Goal: Task Accomplishment & Management: Use online tool/utility

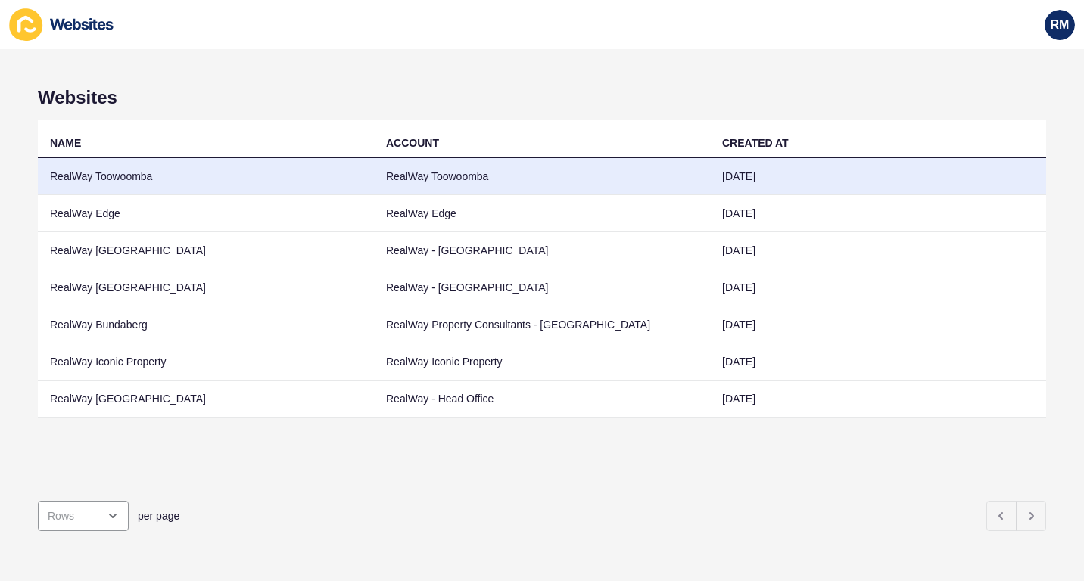
click at [306, 170] on td "RealWay Toowoomba" at bounding box center [206, 176] width 336 height 37
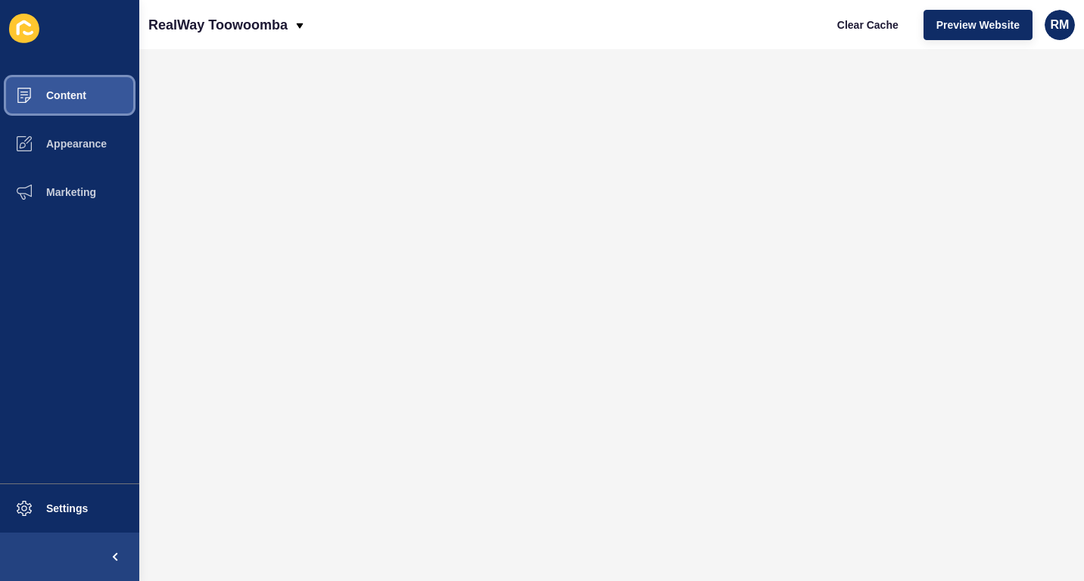
click at [93, 86] on button "Content" at bounding box center [69, 95] width 139 height 48
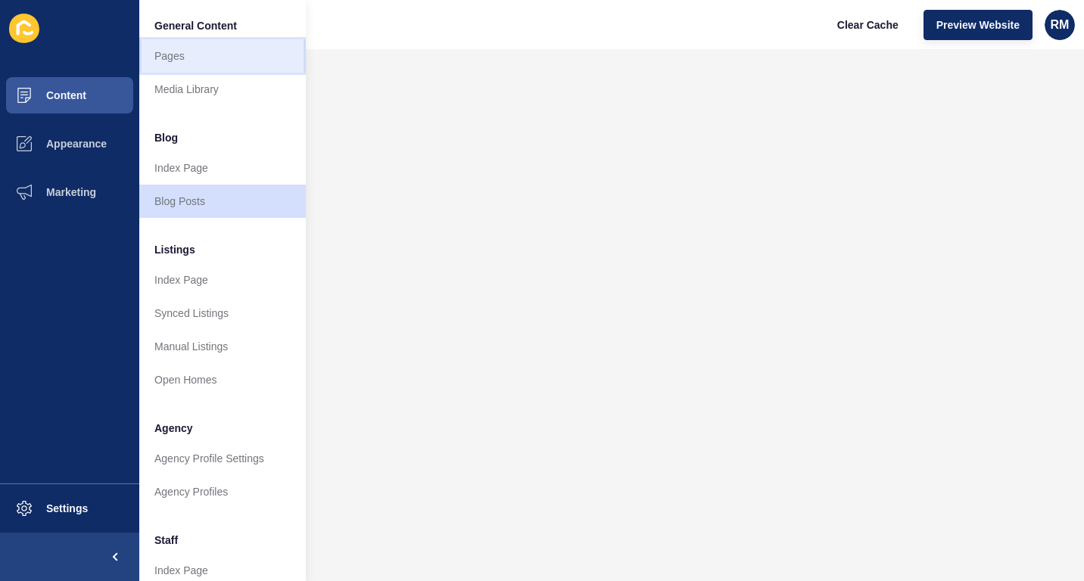
click at [238, 61] on link "Pages" at bounding box center [222, 55] width 167 height 33
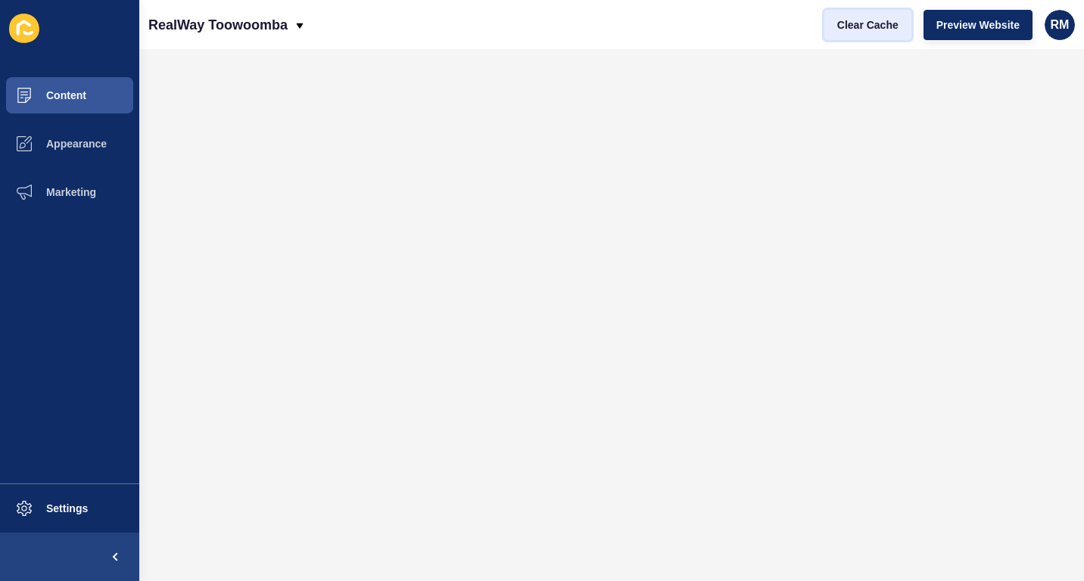
click at [866, 17] on span "Clear Cache" at bounding box center [867, 24] width 61 height 15
click at [872, 19] on span "Clear Cache" at bounding box center [867, 24] width 61 height 15
click at [1056, 14] on div "RM" at bounding box center [1060, 25] width 30 height 30
